Goal: Check status

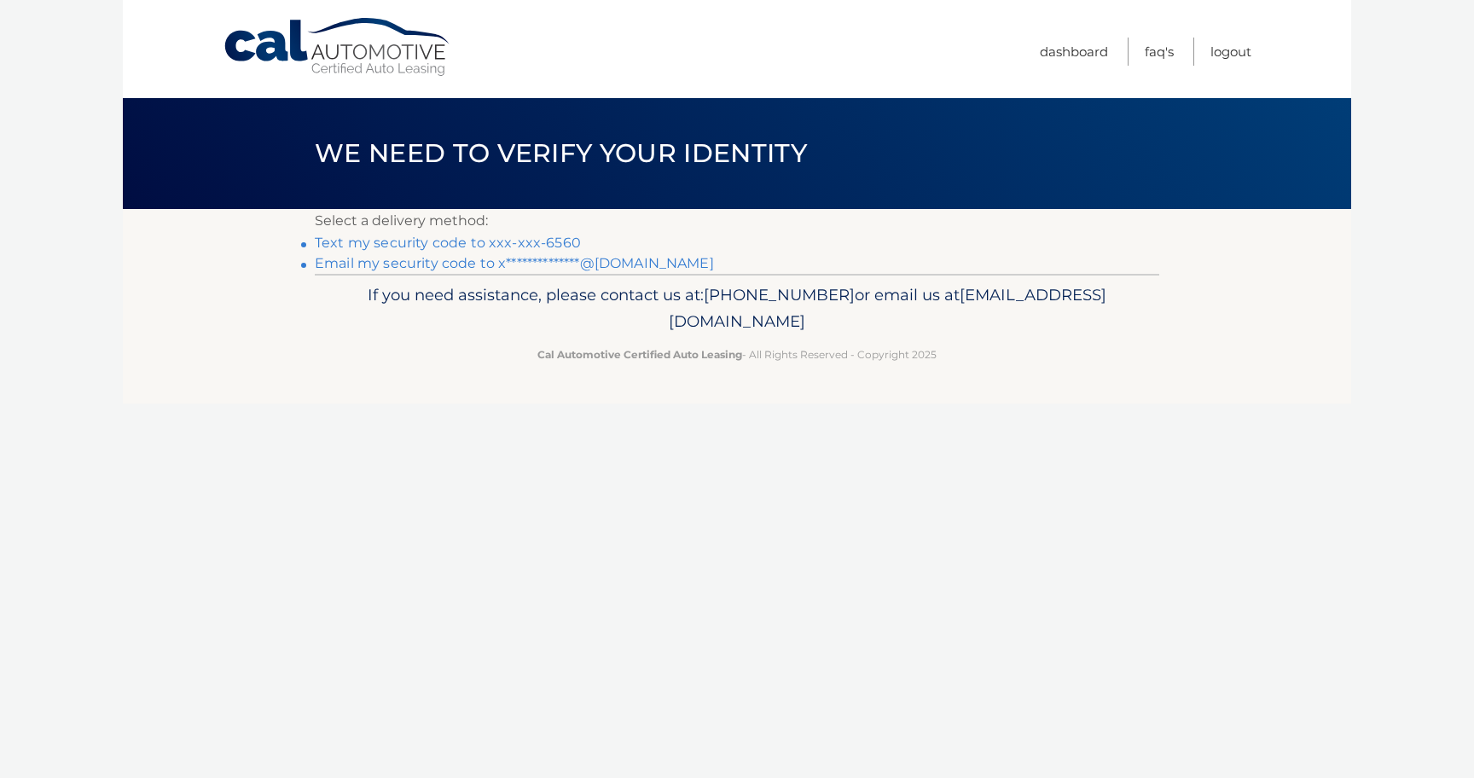
click at [438, 244] on link "Text my security code to xxx-xxx-6560" at bounding box center [448, 243] width 266 height 16
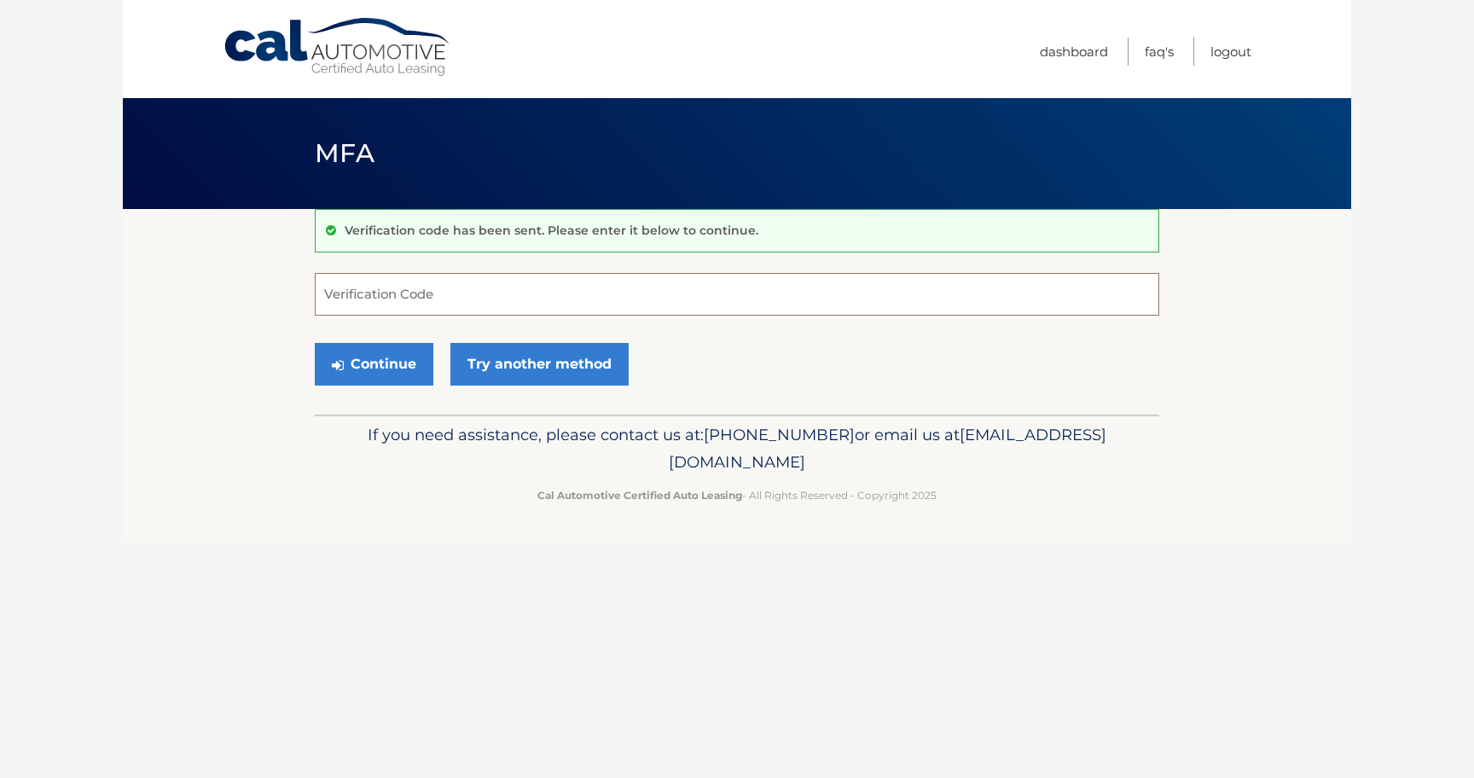
click at [403, 306] on input "Verification Code" at bounding box center [737, 294] width 844 height 43
type input "745832"
click at [368, 368] on button "Continue" at bounding box center [374, 364] width 119 height 43
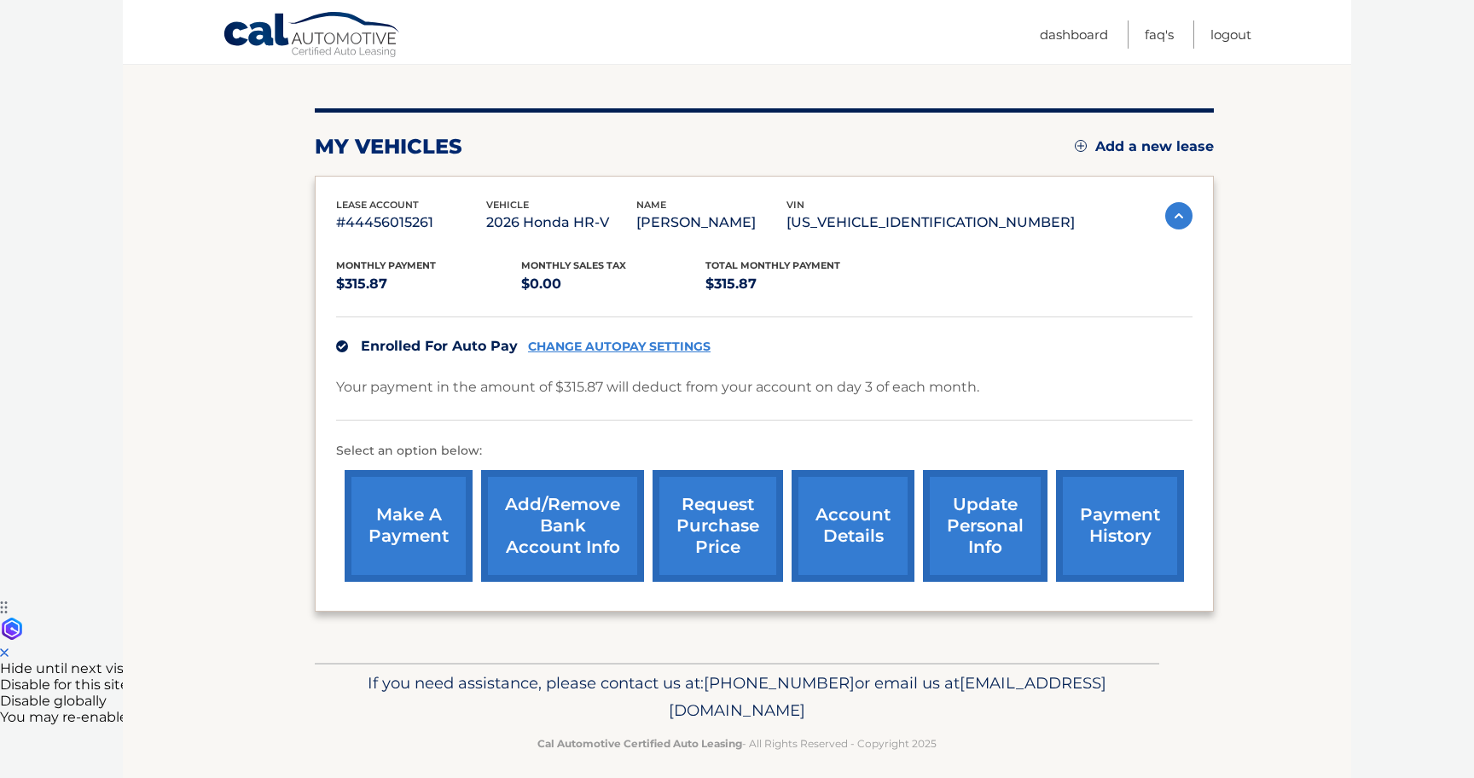
scroll to position [215, 0]
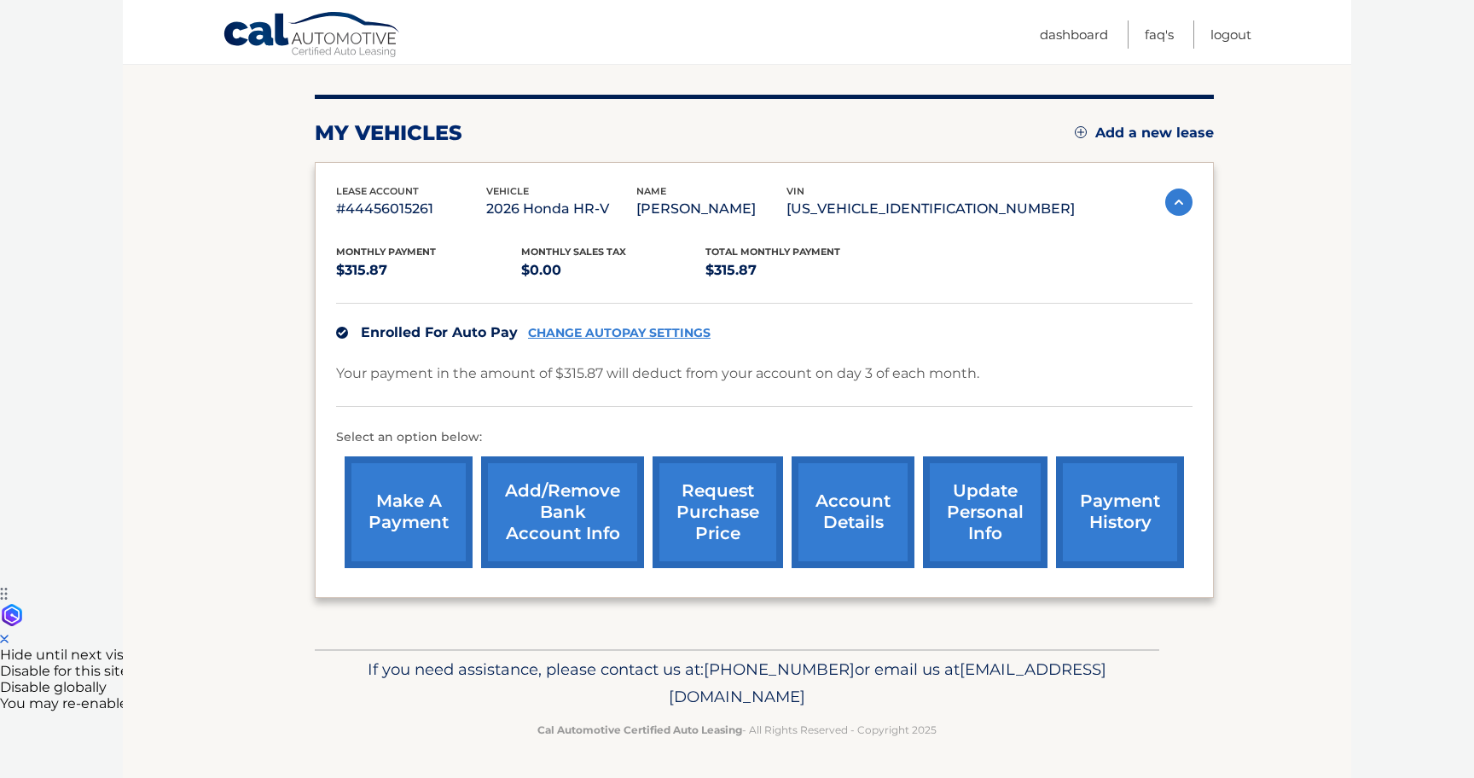
click at [849, 534] on link "account details" at bounding box center [852, 512] width 123 height 112
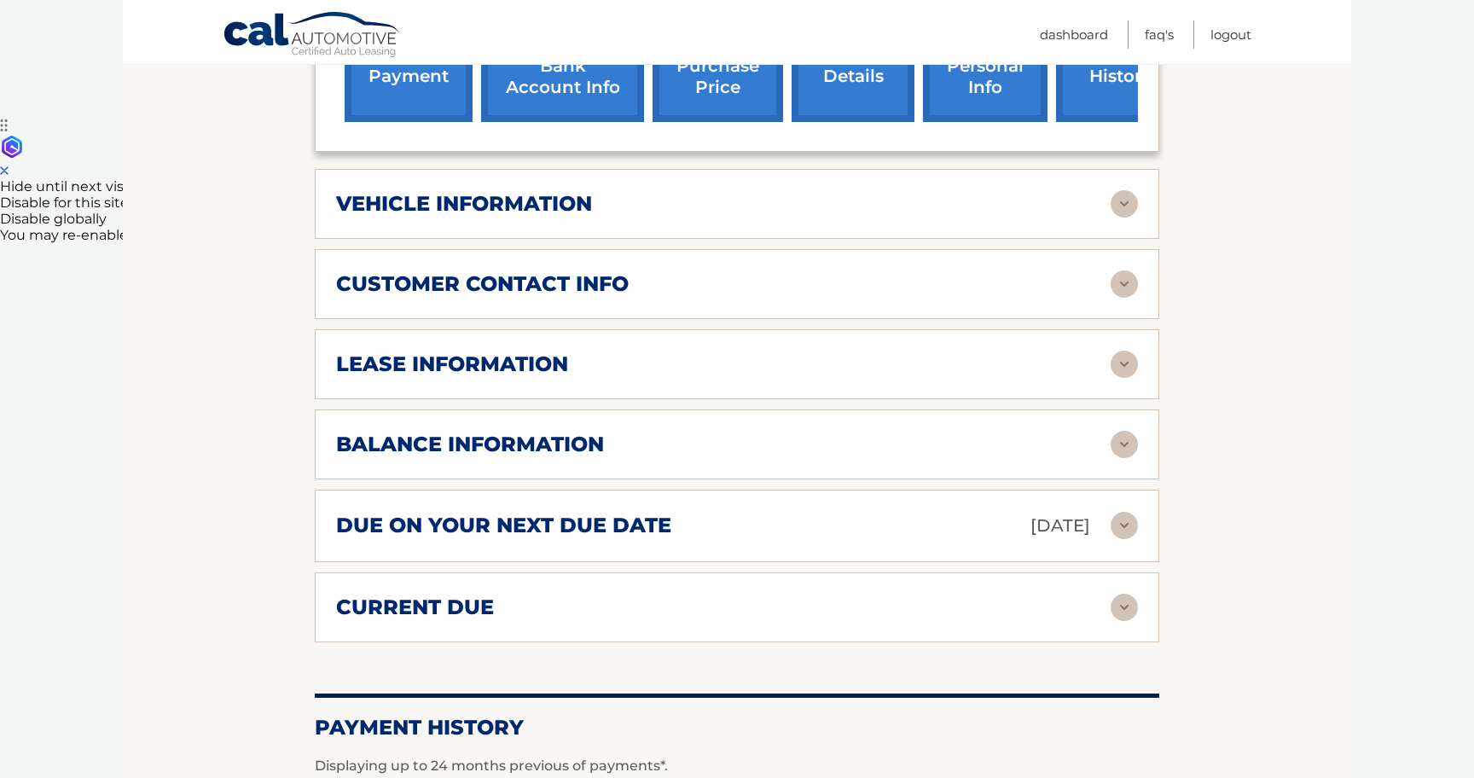
scroll to position [689, 0]
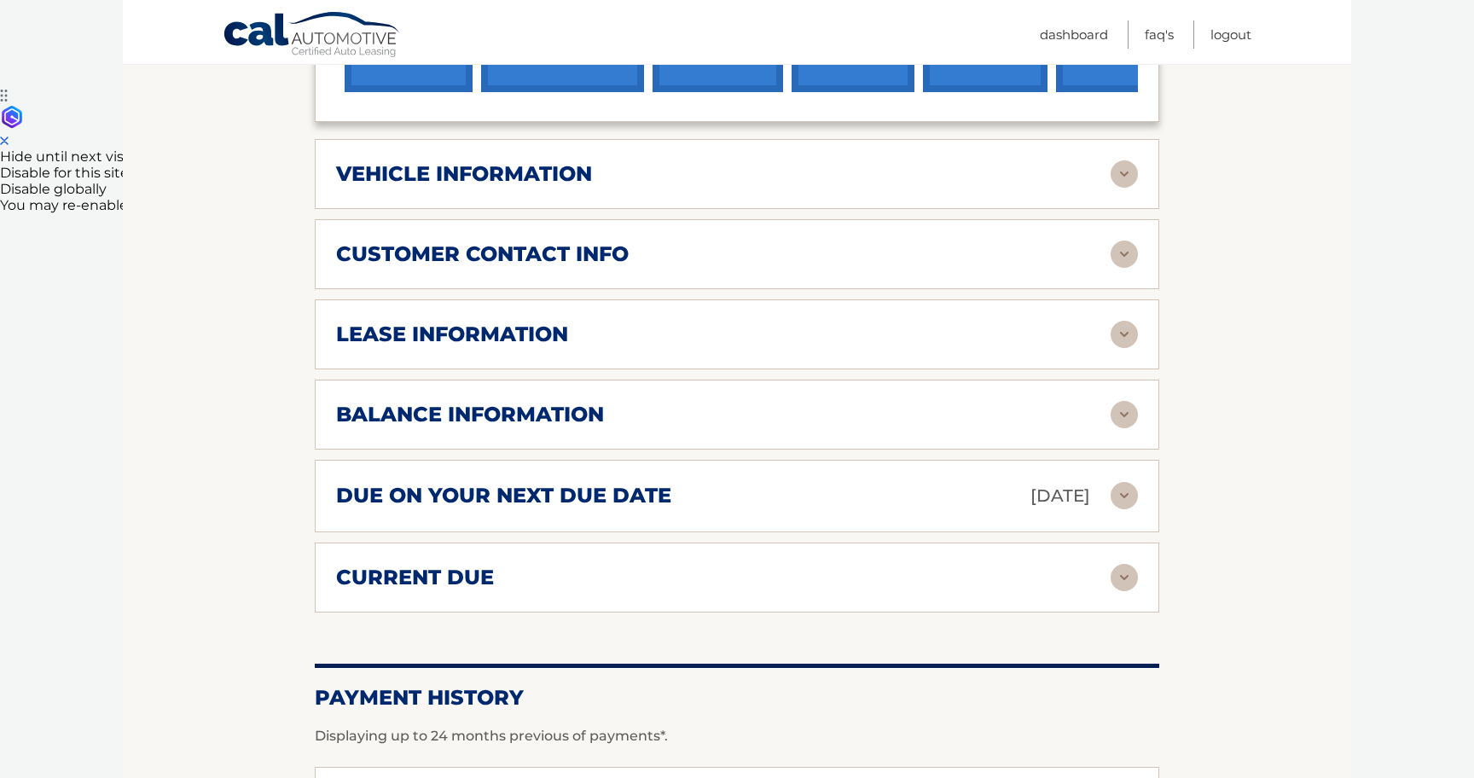
click at [658, 508] on h2 "due on your next due date" at bounding box center [503, 496] width 335 height 26
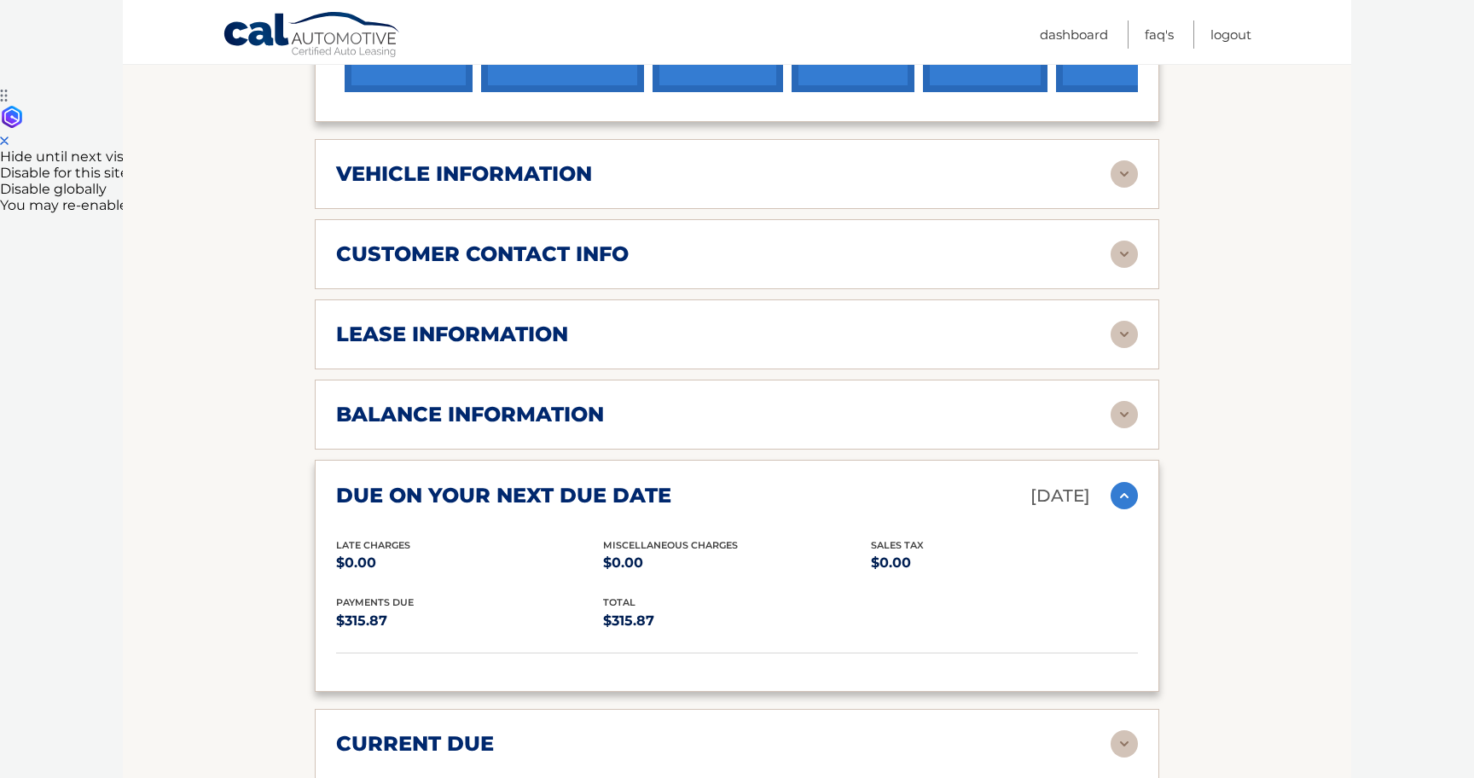
click at [658, 508] on h2 "due on your next due date" at bounding box center [503, 496] width 335 height 26
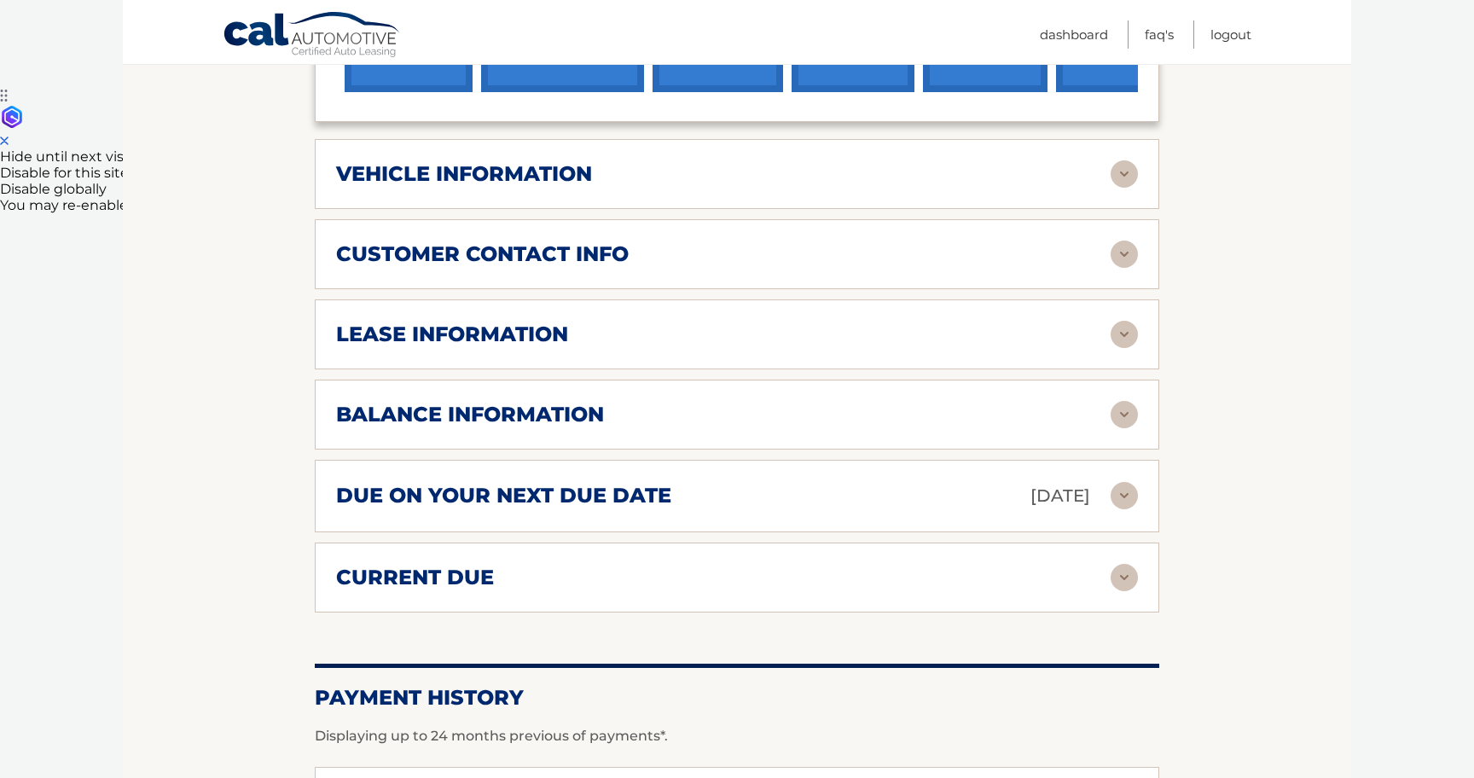
click at [640, 428] on div "balance information" at bounding box center [737, 414] width 802 height 27
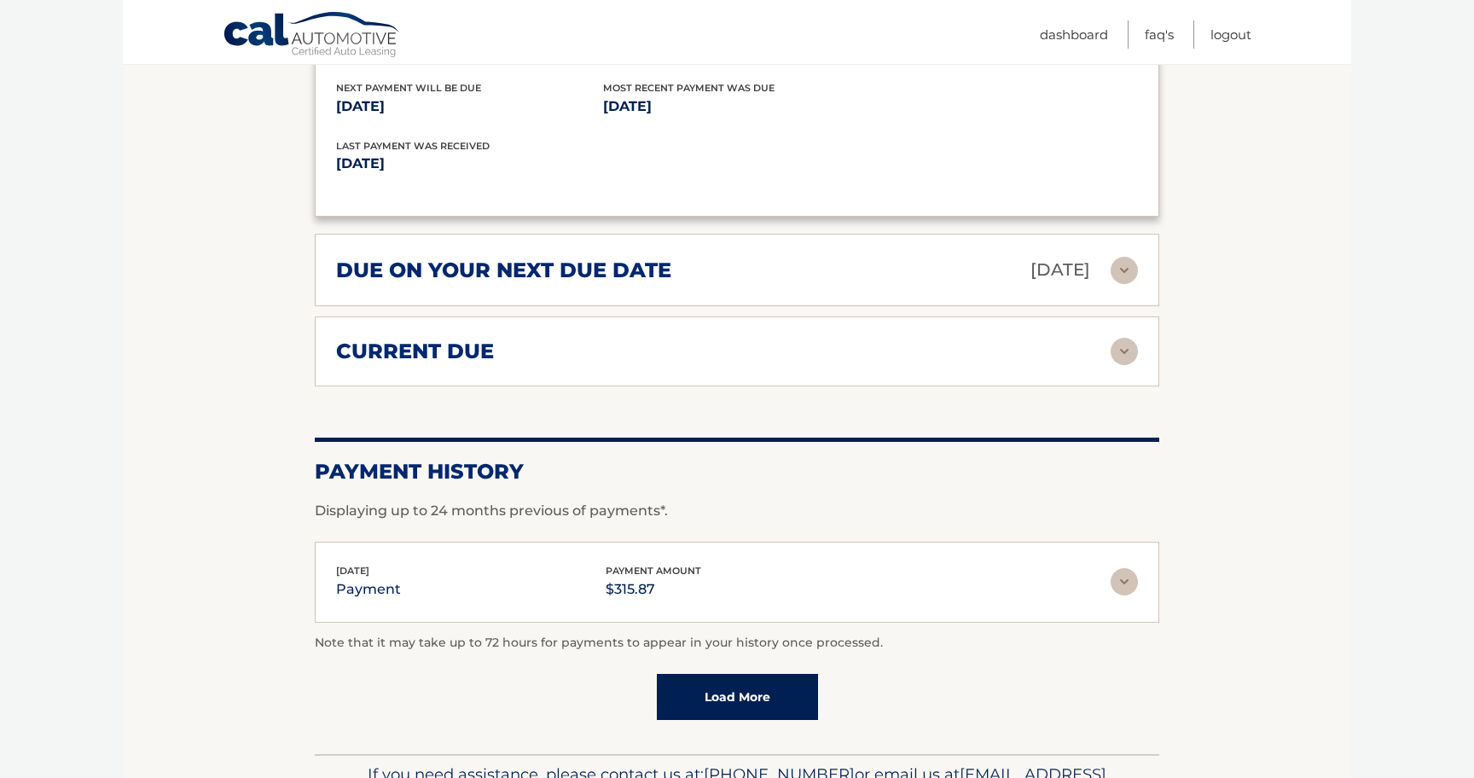
scroll to position [1127, 0]
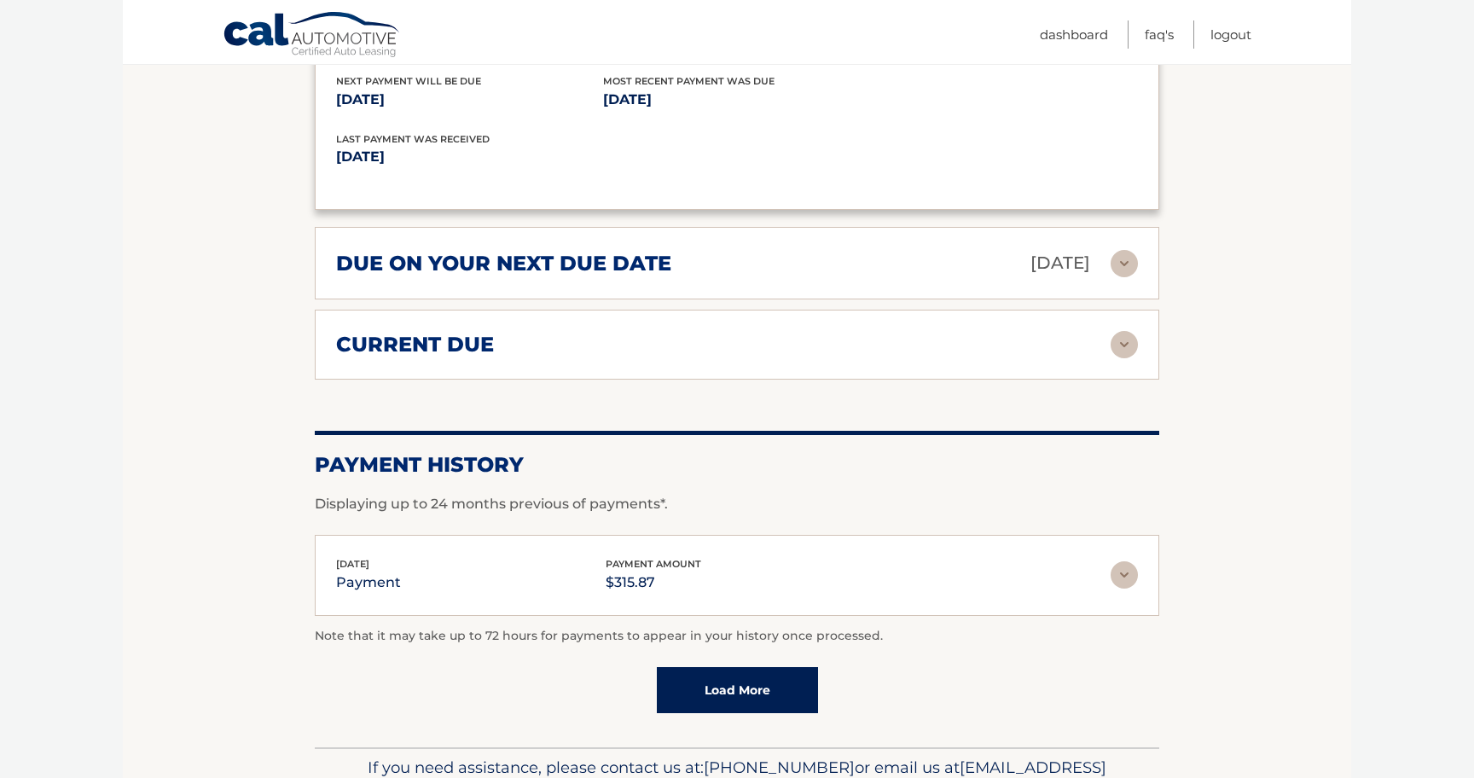
click at [672, 278] on div "due on your next due date [DATE]" at bounding box center [723, 263] width 774 height 30
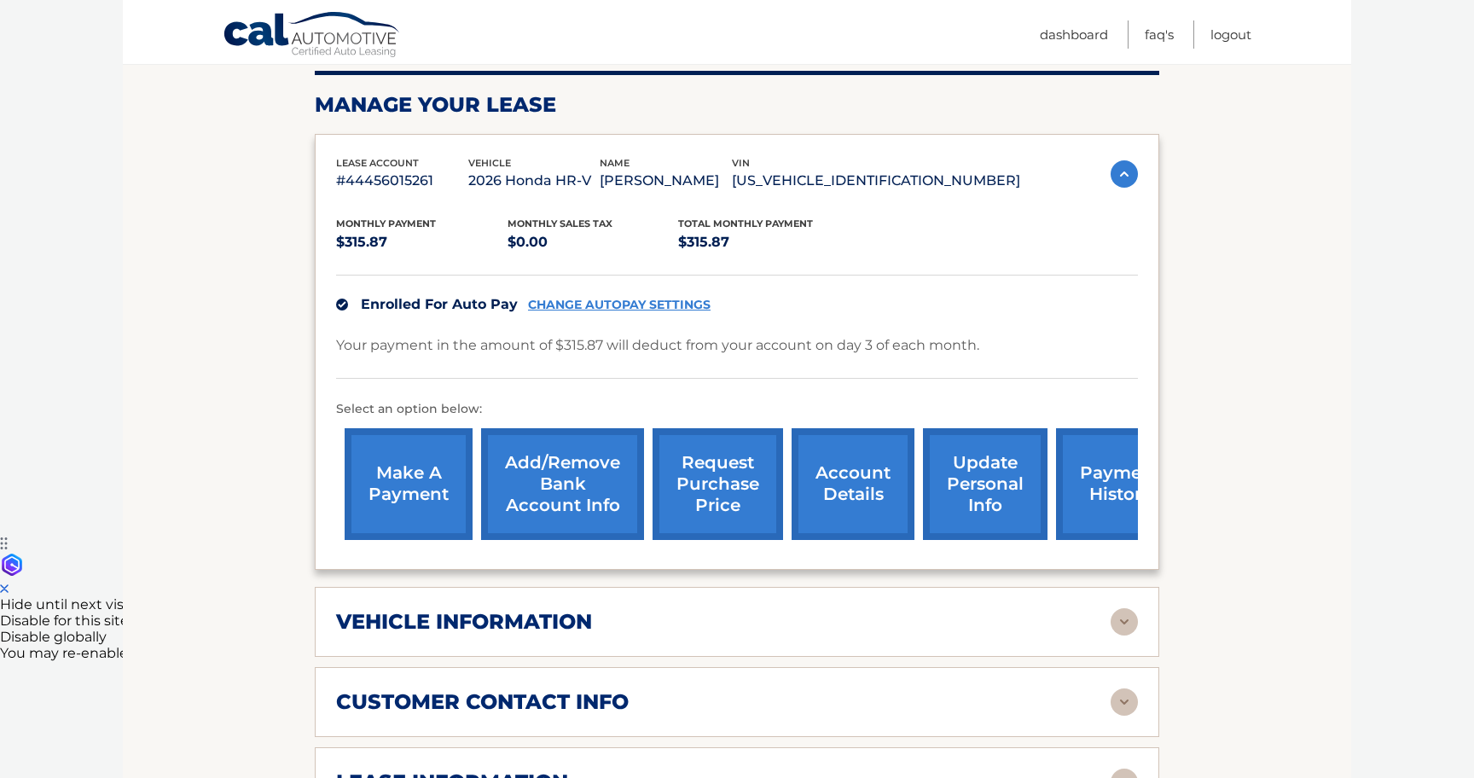
scroll to position [0, 0]
